Goal: Find specific page/section: Find specific page/section

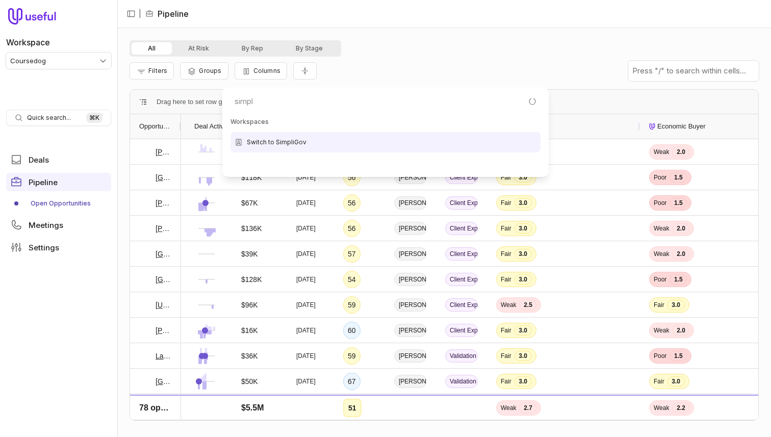
type input "simpli"
